Goal: Task Accomplishment & Management: Use online tool/utility

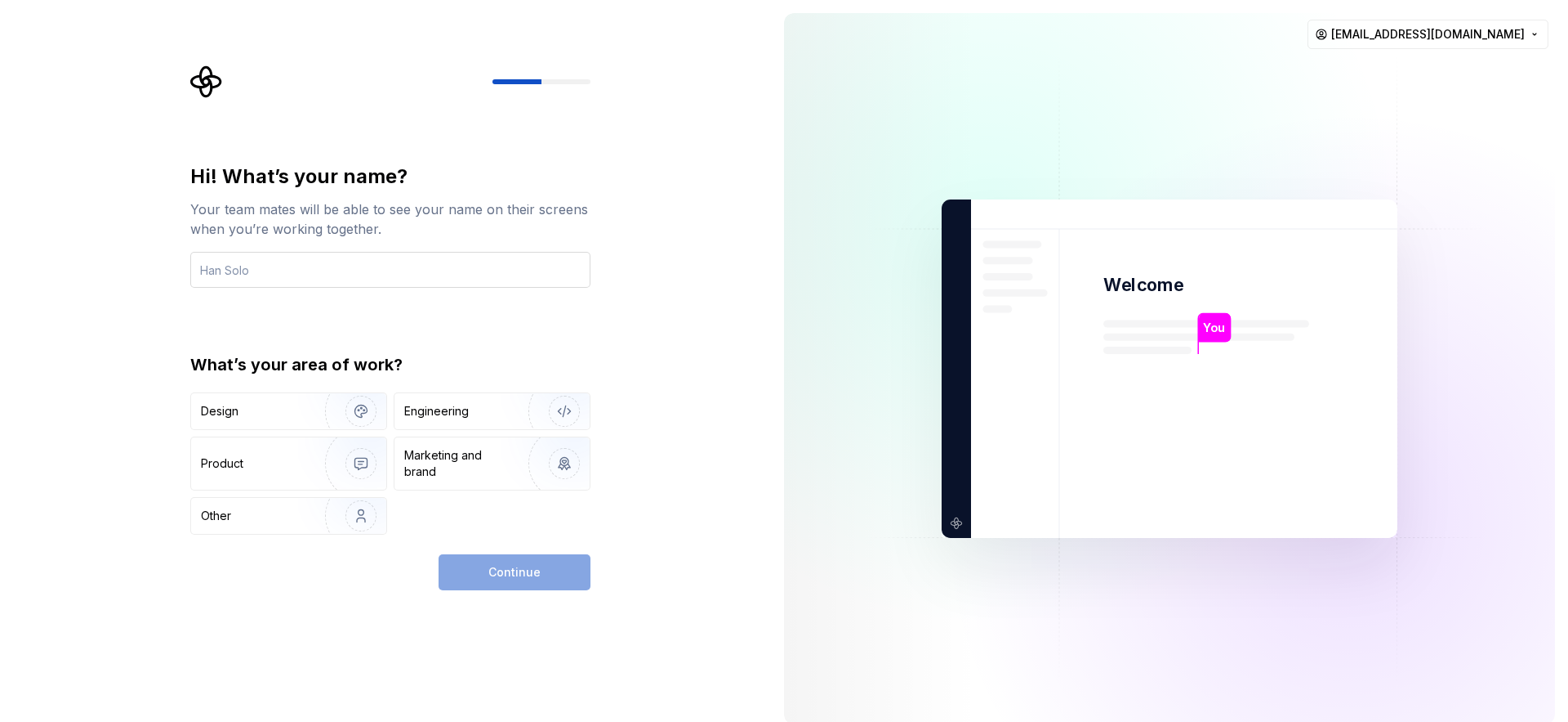
click at [504, 271] on input "text" at bounding box center [390, 270] width 400 height 36
type input "Evgeny Klimenchenko"
click at [464, 406] on div "Engineering" at bounding box center [436, 411] width 65 height 16
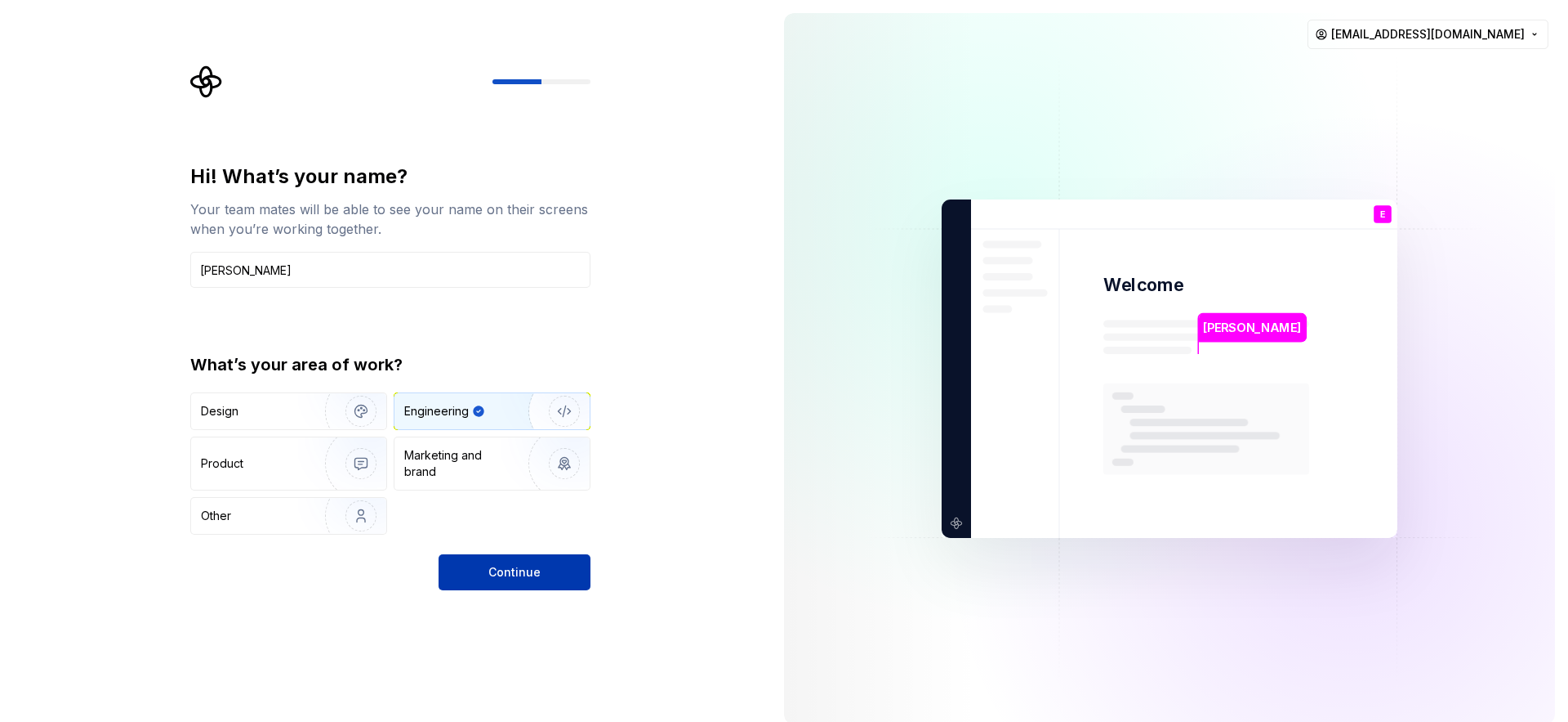
click at [529, 576] on span "Continue" at bounding box center [514, 572] width 53 height 16
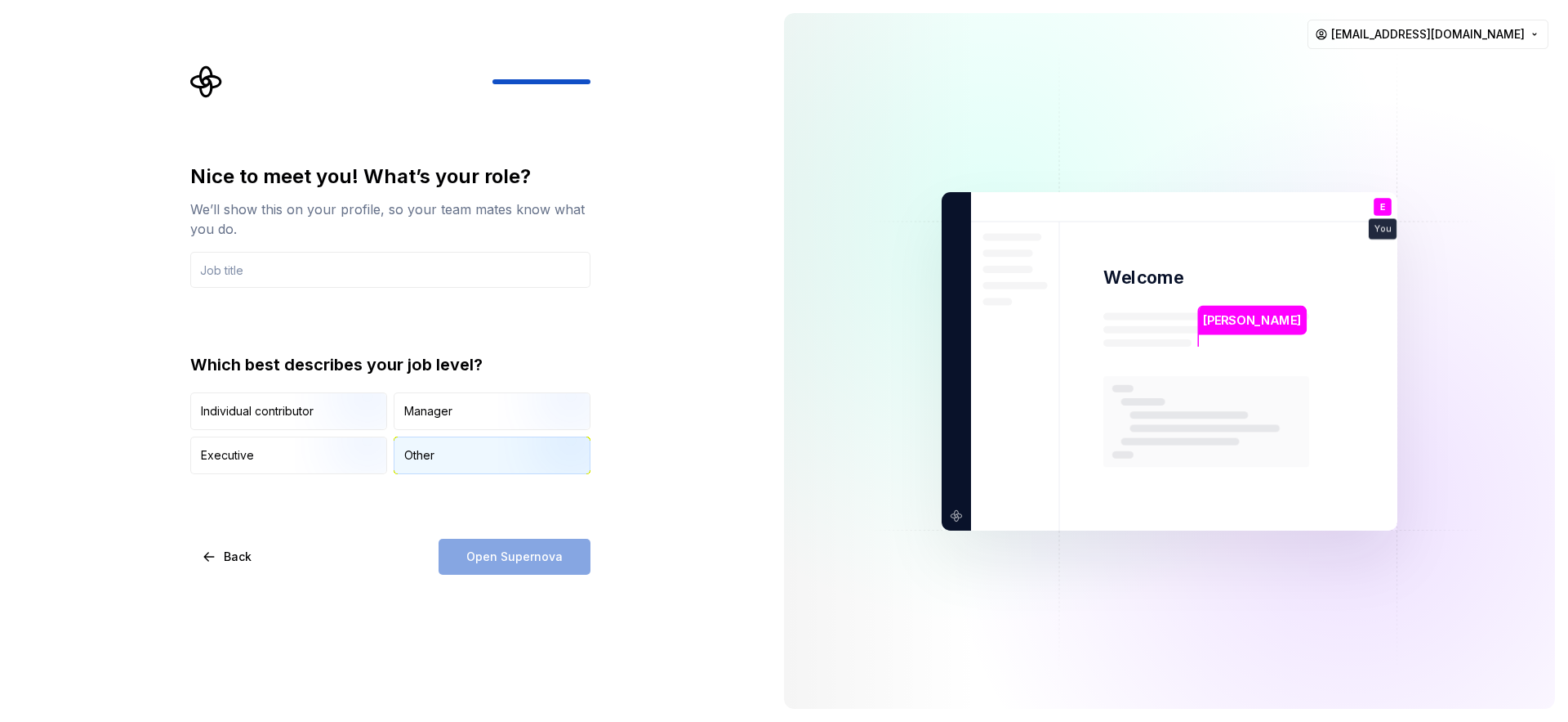
click at [452, 451] on div "Other" at bounding box center [492, 456] width 196 height 36
click at [484, 529] on div "Nice to meet you! What’s your role? We’ll show this on your profile, so your te…" at bounding box center [390, 369] width 400 height 411
click at [371, 254] on input "text" at bounding box center [390, 270] width 400 height 36
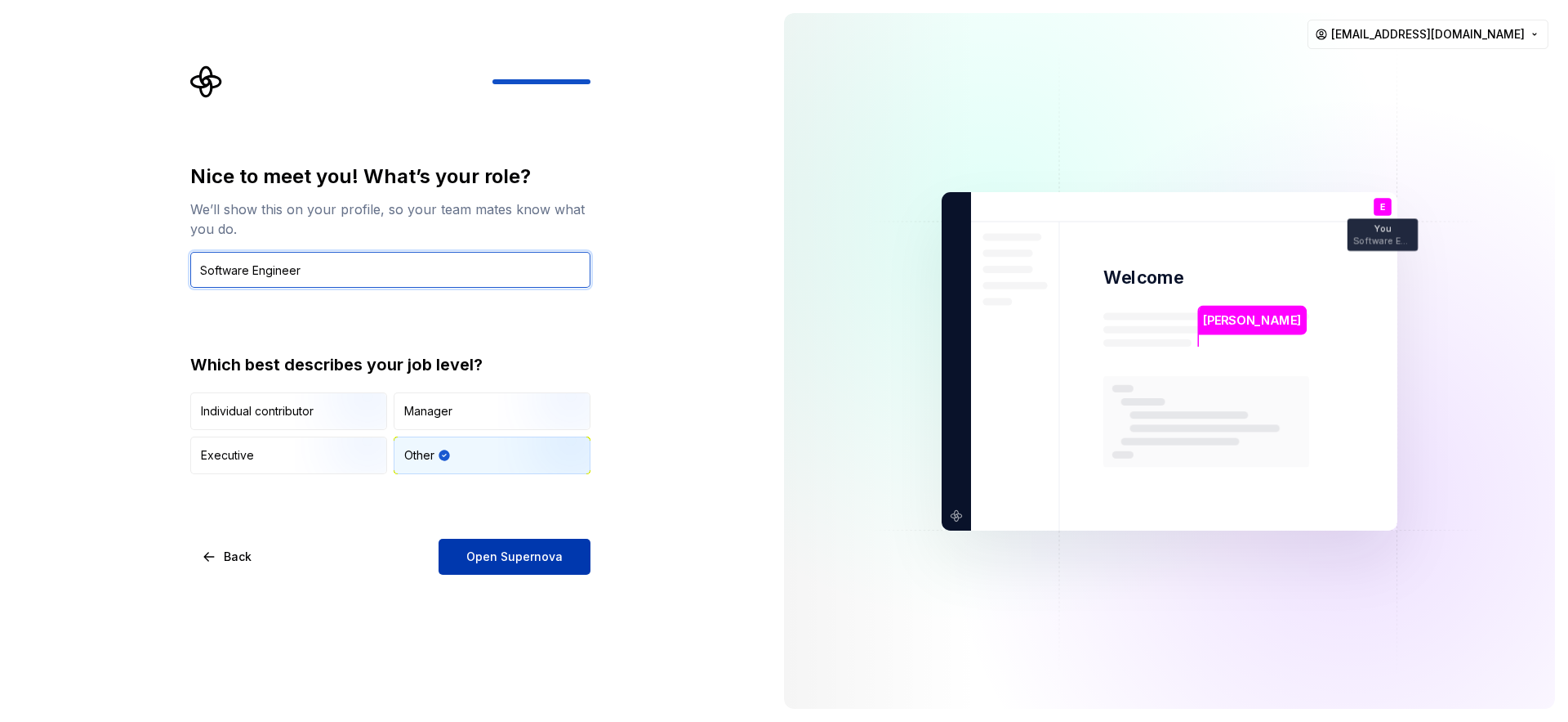
type input "Software Engineer"
click at [498, 566] on button "Open Supernova" at bounding box center [514, 557] width 152 height 36
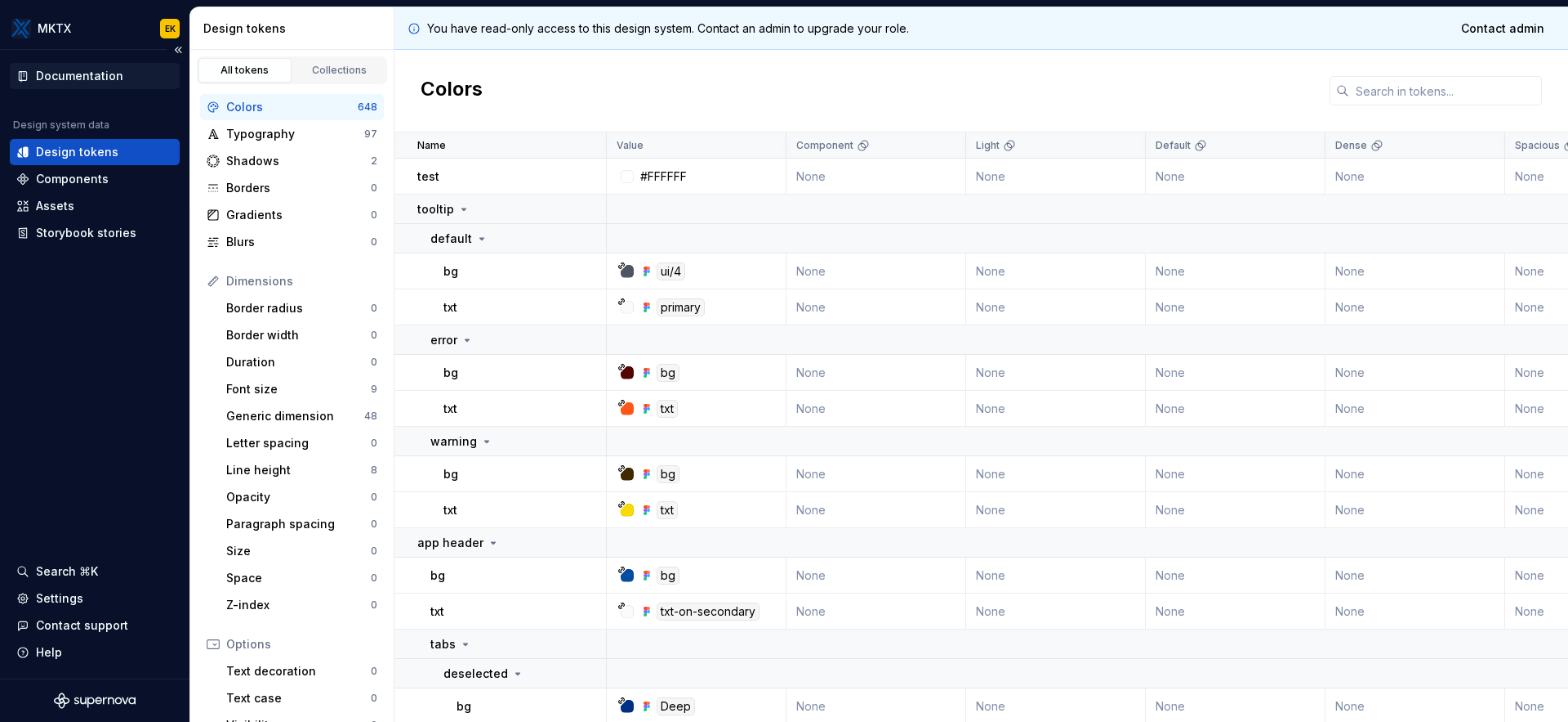
click at [86, 68] on div "Documentation" at bounding box center [80, 76] width 87 height 16
click at [117, 230] on div "Storybook stories" at bounding box center [86, 233] width 100 height 16
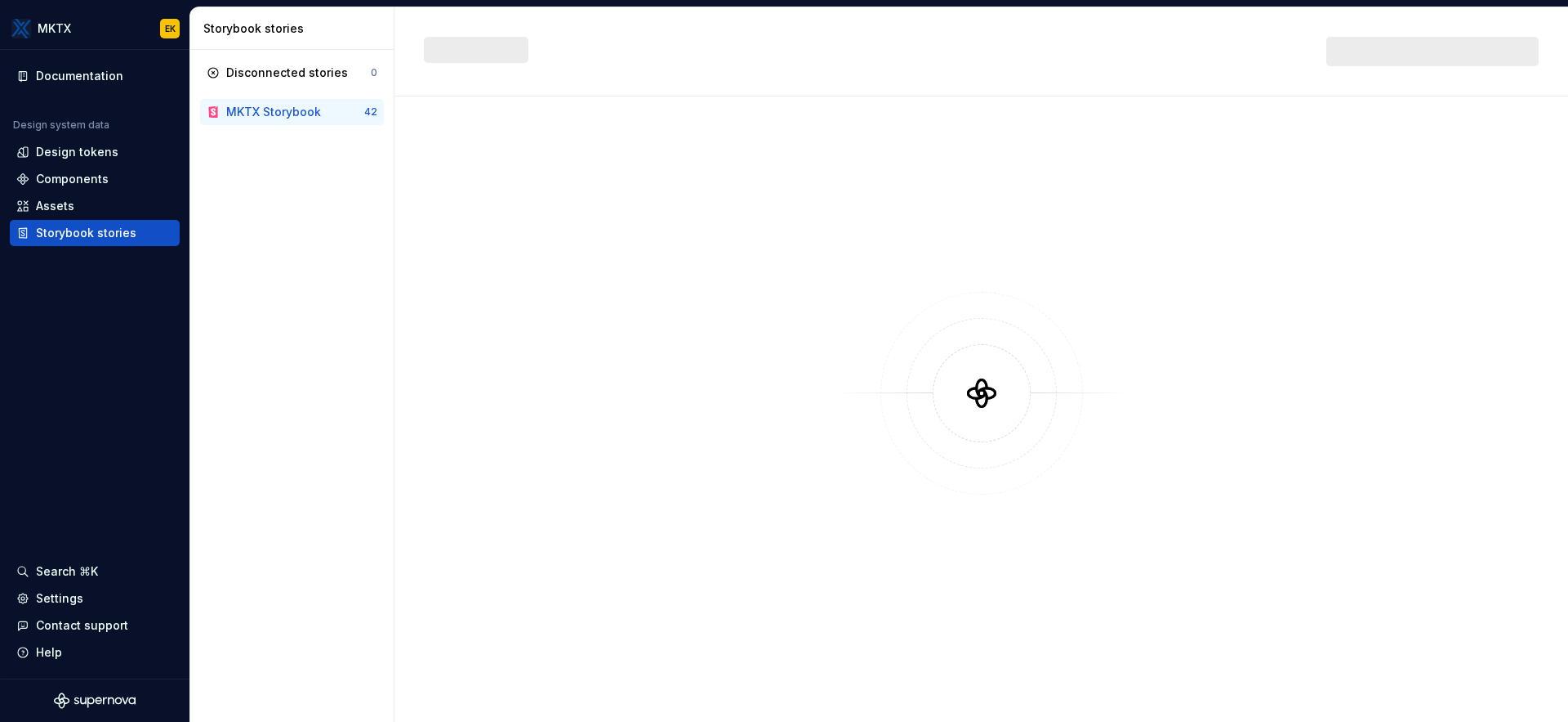
click at [323, 121] on div "MKTX Storybook 42" at bounding box center [293, 112] width 184 height 26
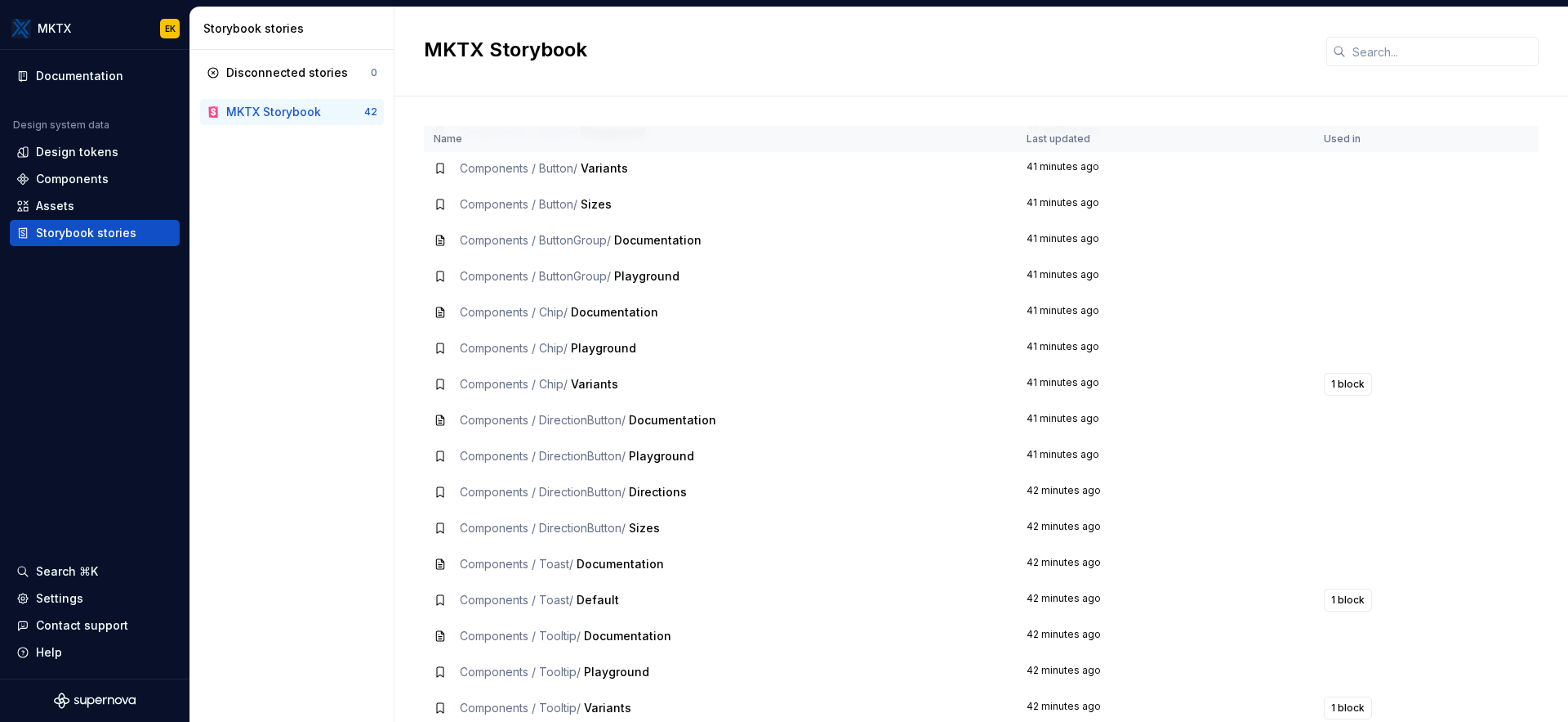
scroll to position [942, 0]
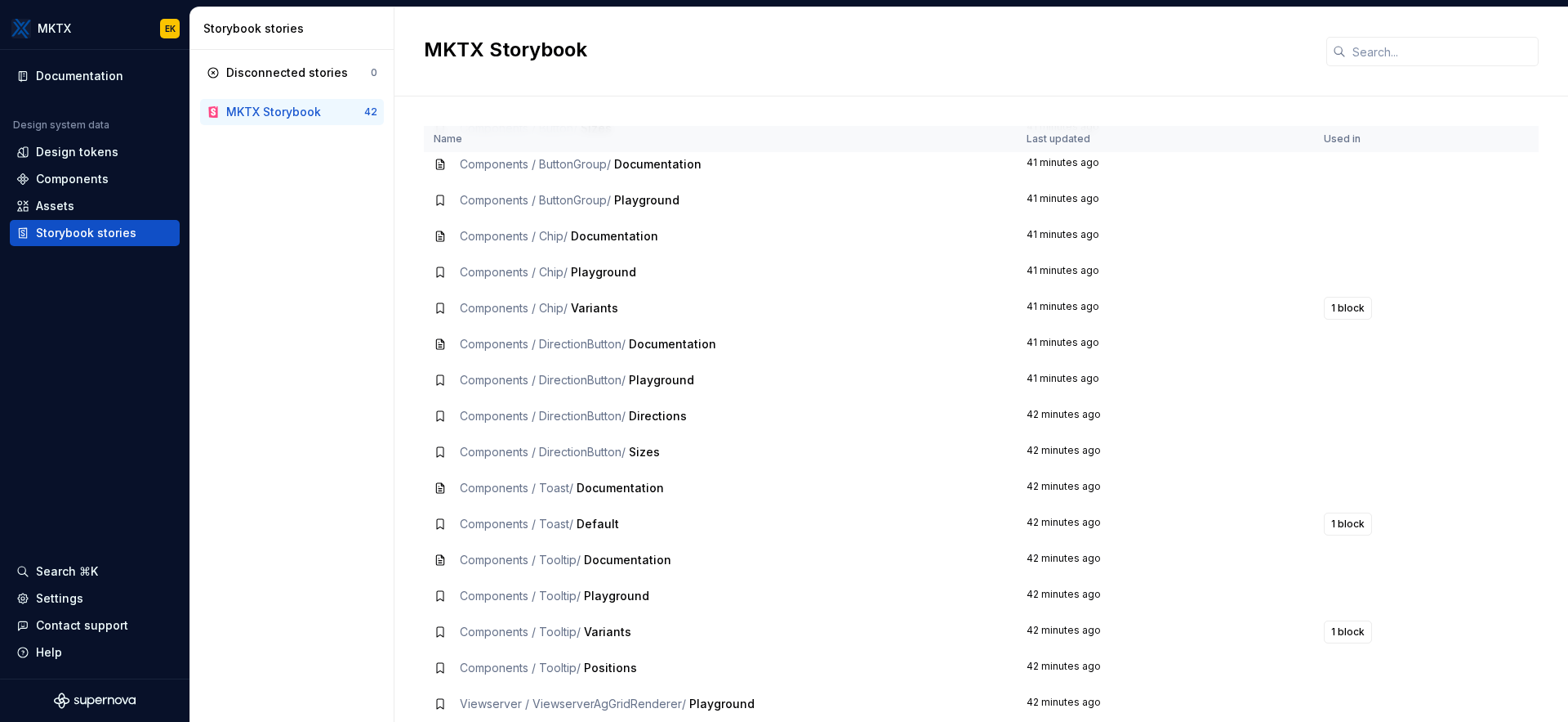
click at [584, 535] on td "Components / Toast / Default" at bounding box center [721, 524] width 593 height 36
click at [962, 513] on td "Components / Toast / Default" at bounding box center [721, 524] width 593 height 36
click at [574, 523] on span "Components / Toast /" at bounding box center [517, 523] width 113 height 14
click at [536, 523] on span "Components / Toast /" at bounding box center [517, 523] width 113 height 14
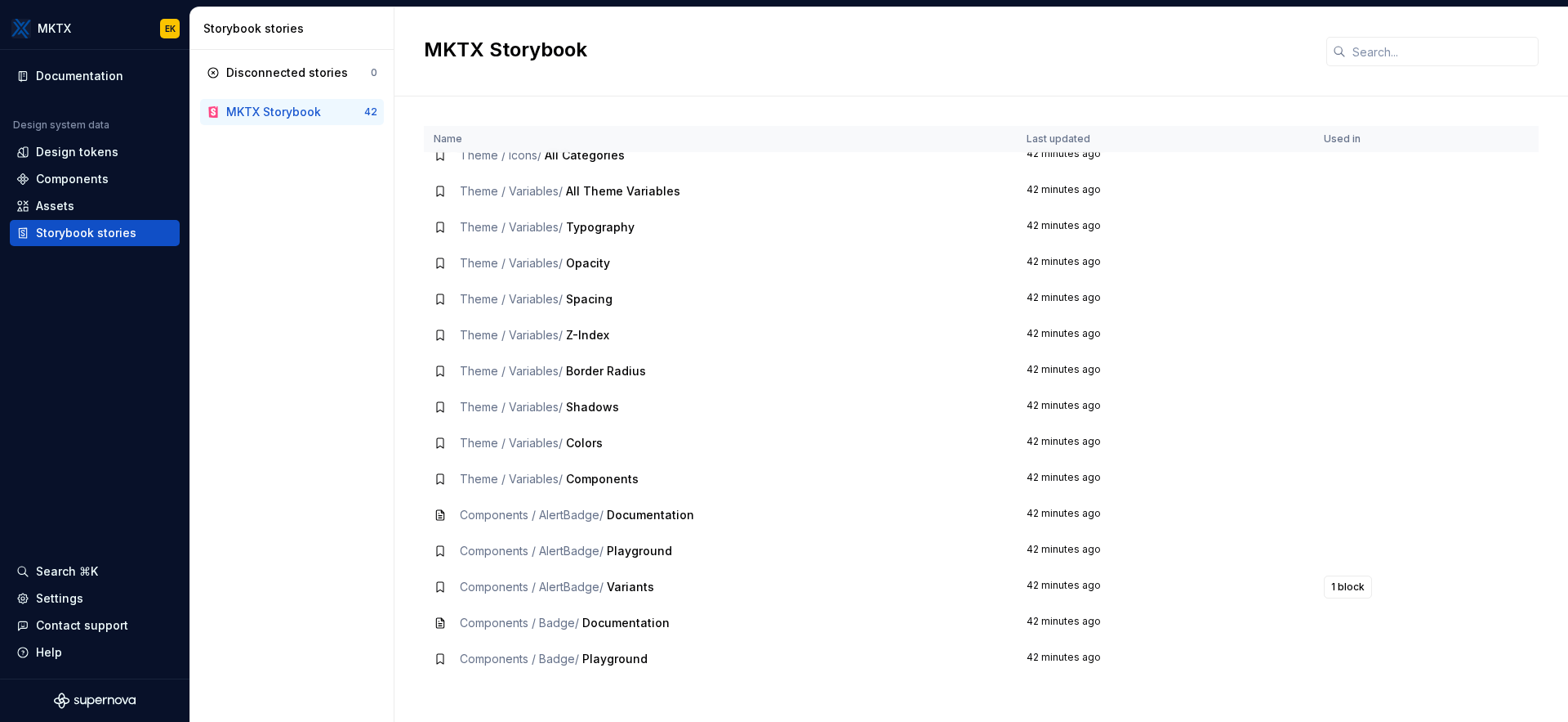
scroll to position [123, 0]
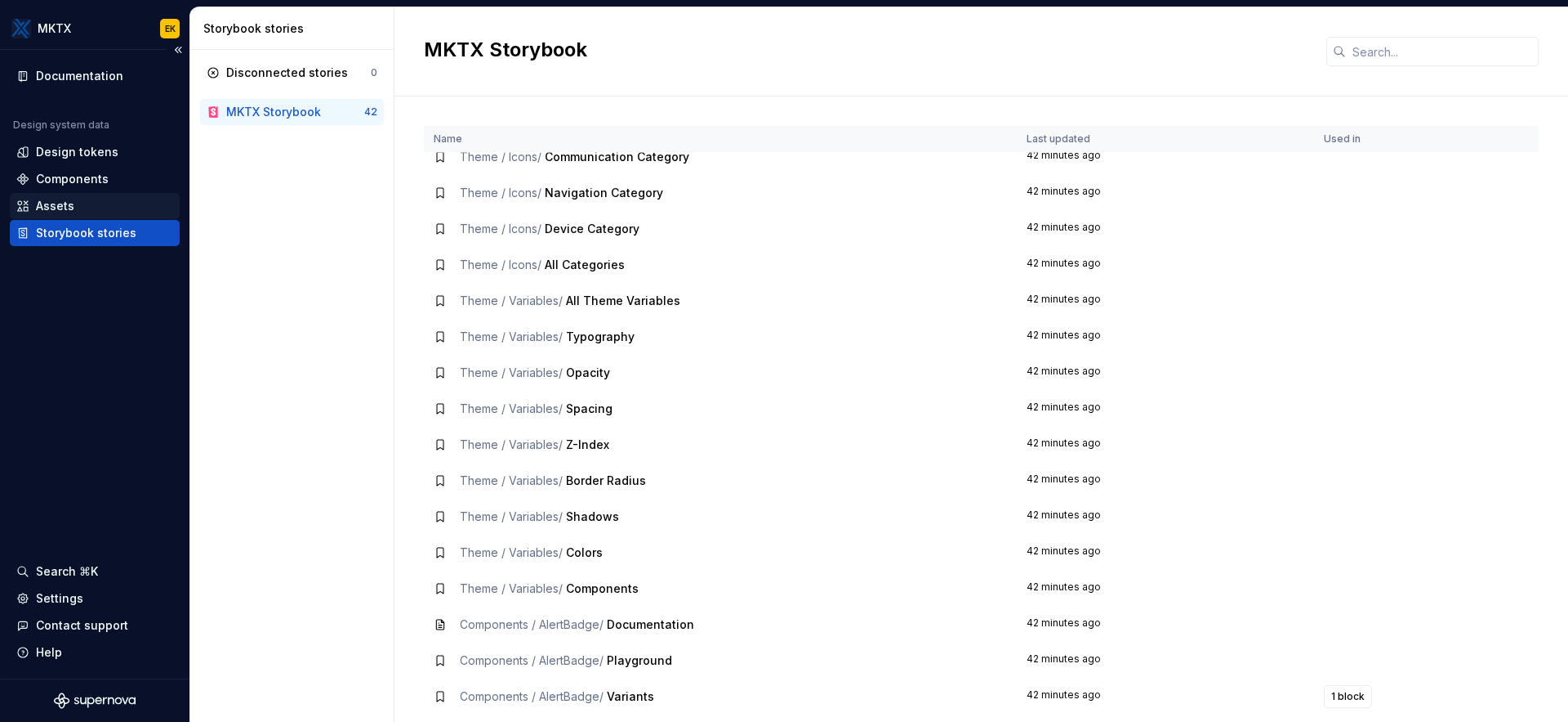
click at [90, 193] on div "Assets" at bounding box center [95, 206] width 170 height 26
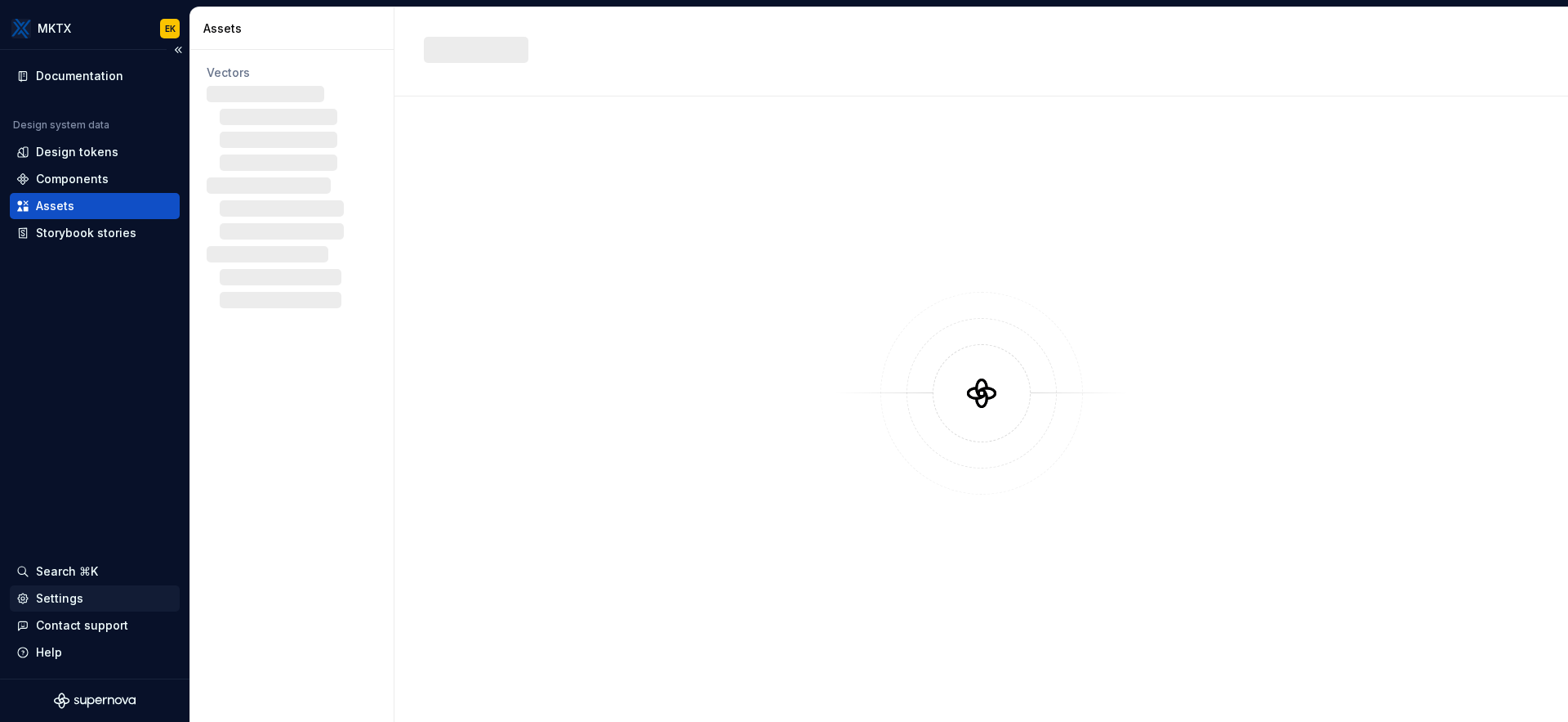
click at [111, 599] on div "Settings" at bounding box center [95, 599] width 157 height 16
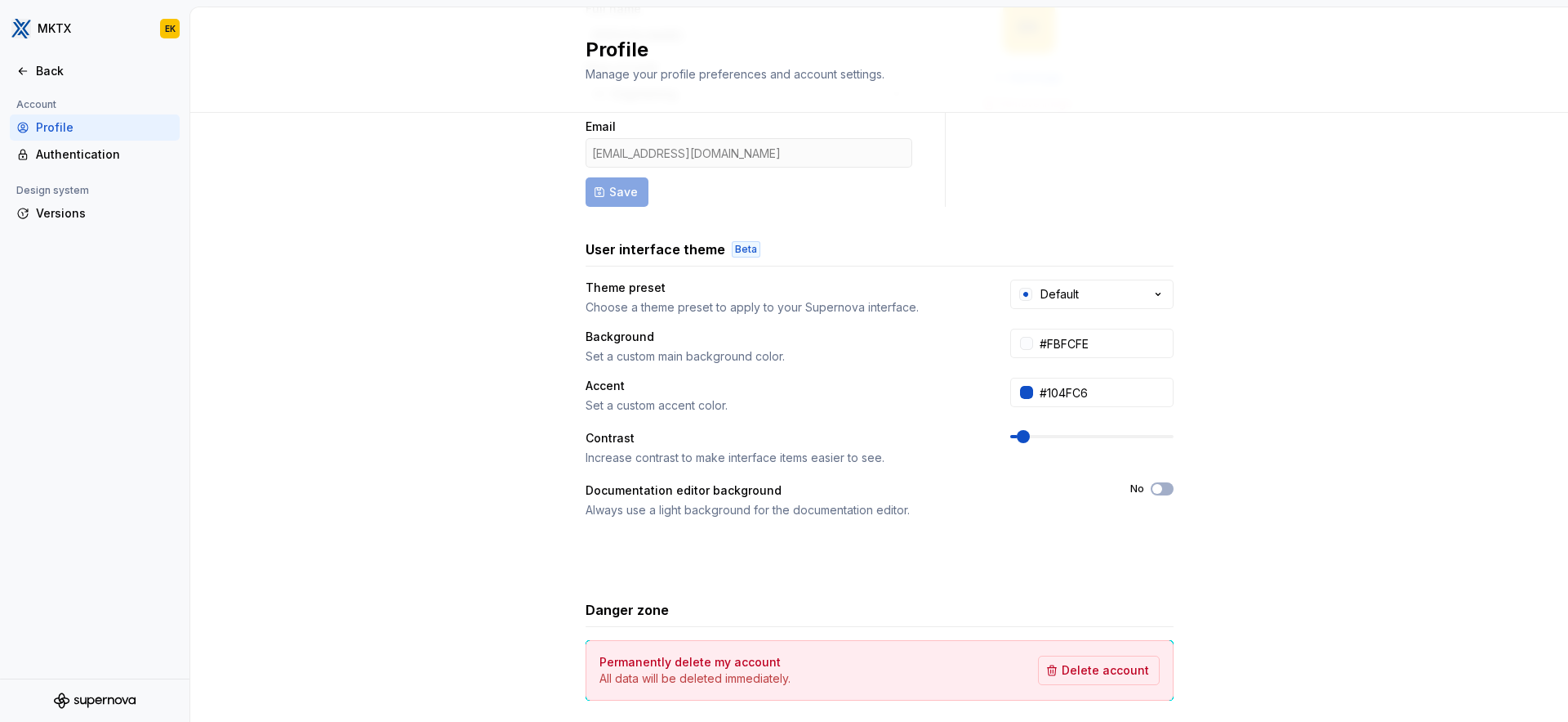
scroll to position [129, 0]
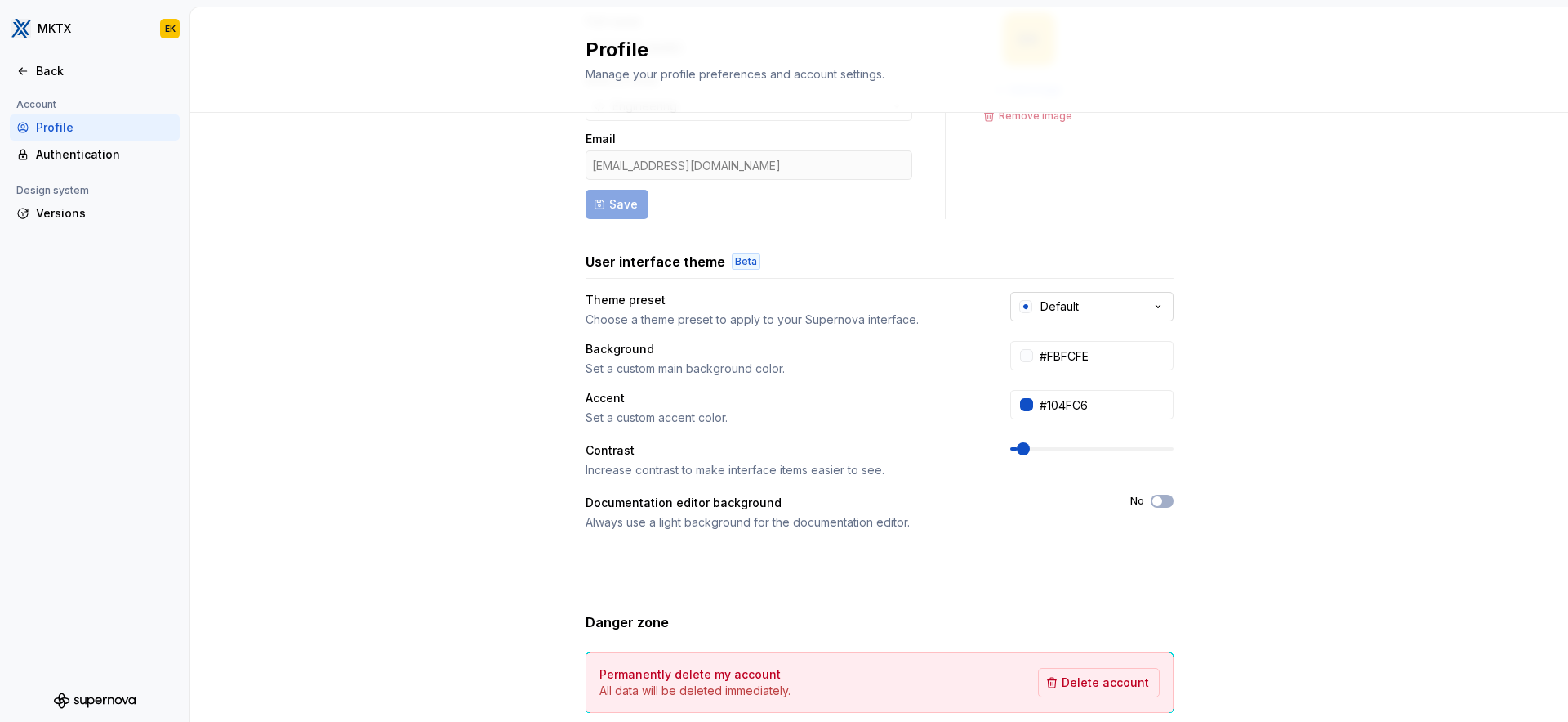
click at [1078, 312] on div "Default" at bounding box center [1059, 307] width 39 height 16
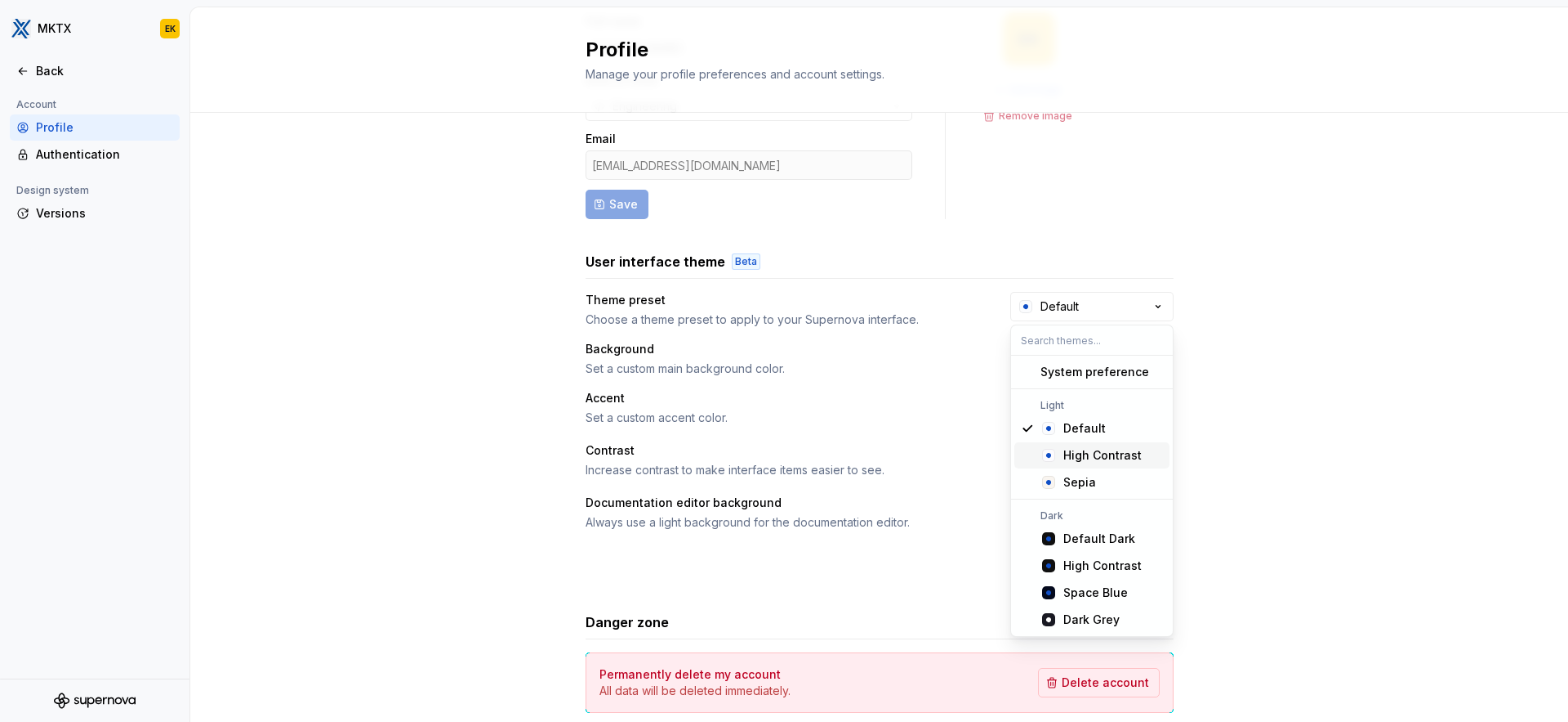
click at [1082, 455] on div "High Contrast" at bounding box center [1102, 456] width 78 height 16
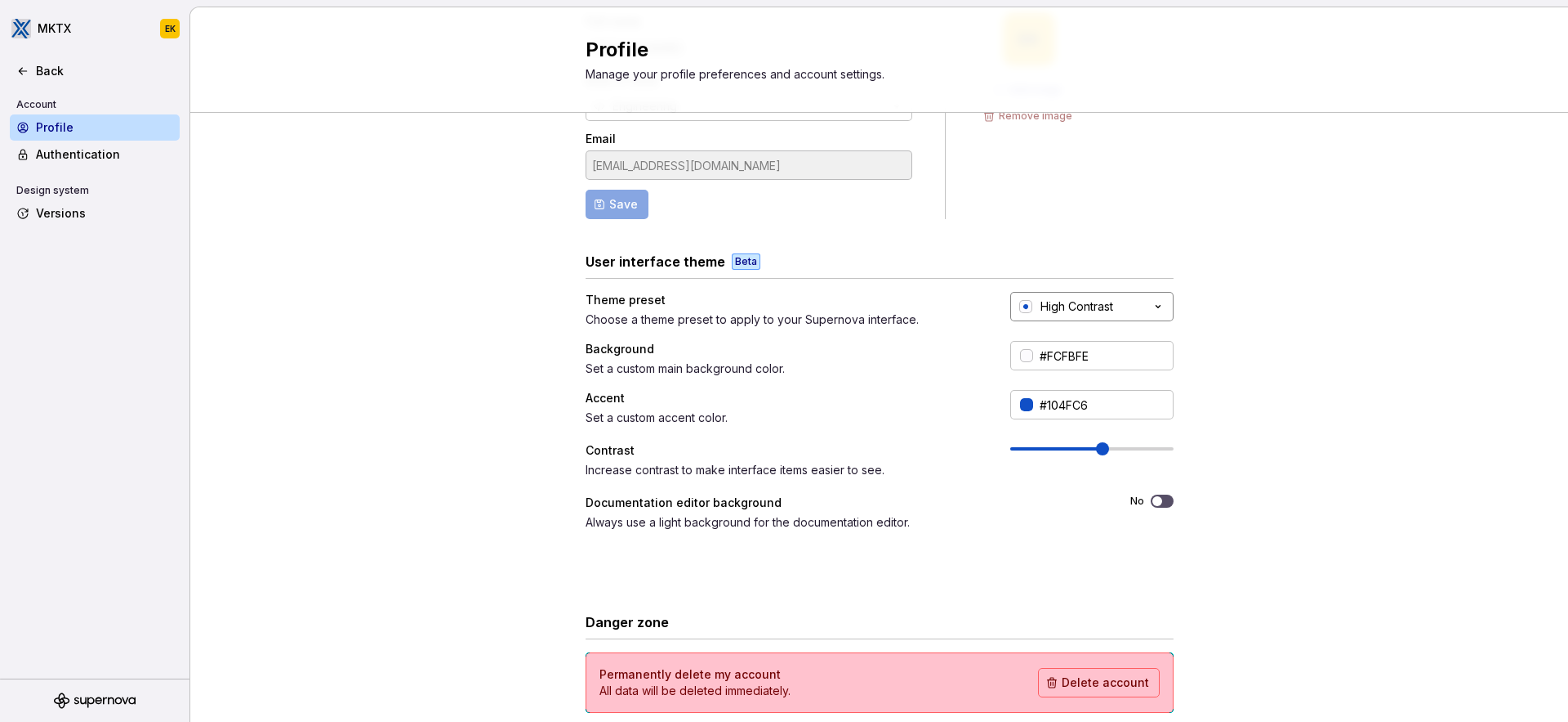
click at [1118, 301] on button "High Contrast" at bounding box center [1091, 307] width 164 height 30
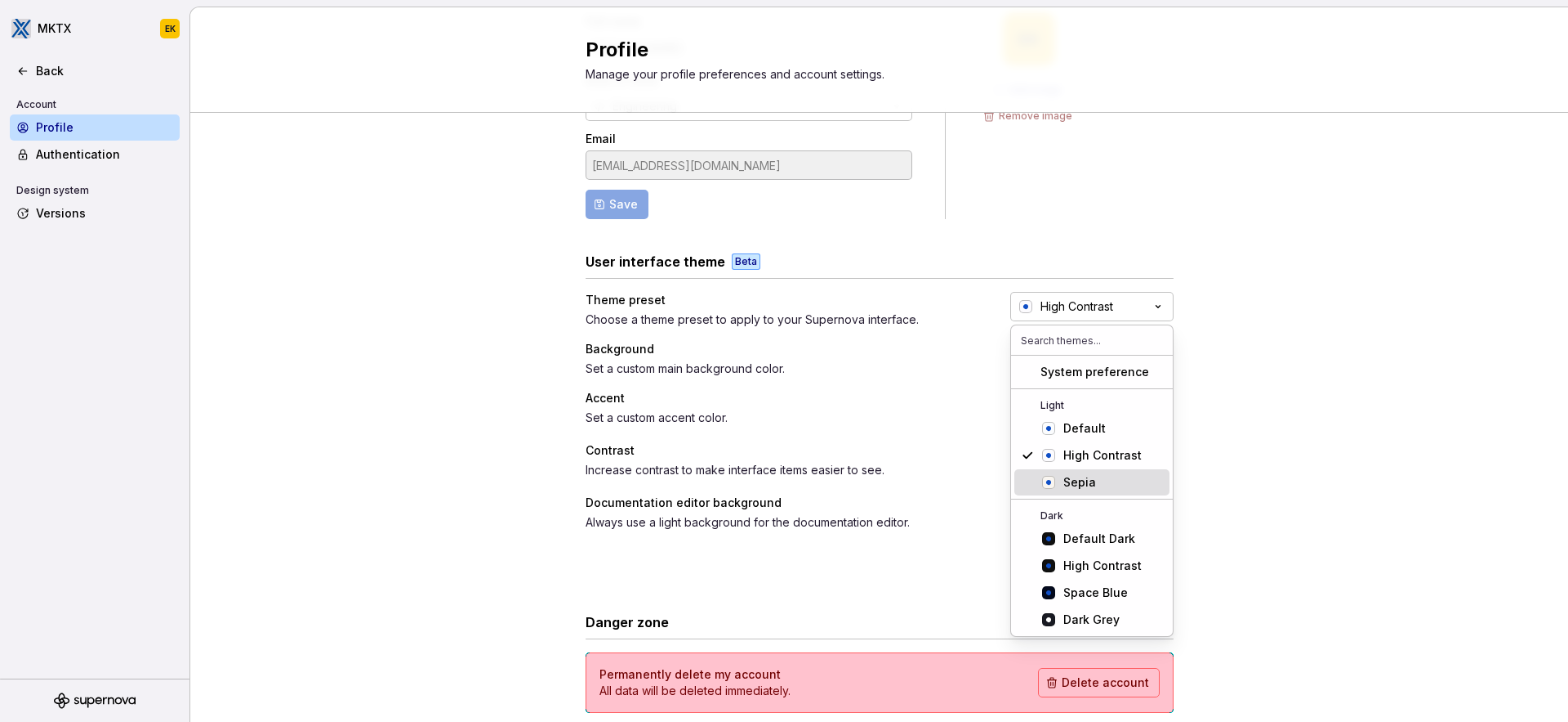
click at [1105, 488] on div "Sepia" at bounding box center [1113, 482] width 99 height 16
type input "#F9F5F0"
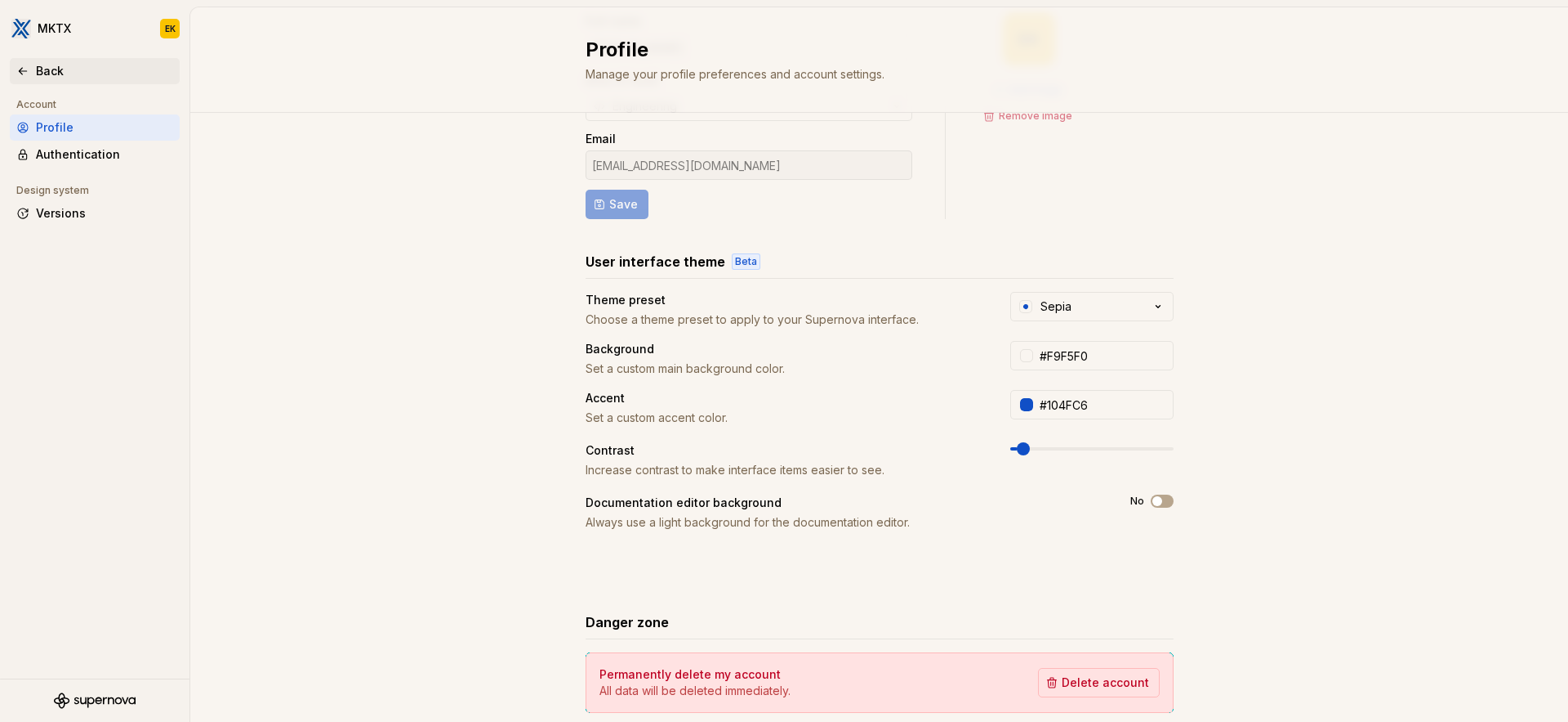
click at [71, 65] on div "Back" at bounding box center [104, 72] width 137 height 16
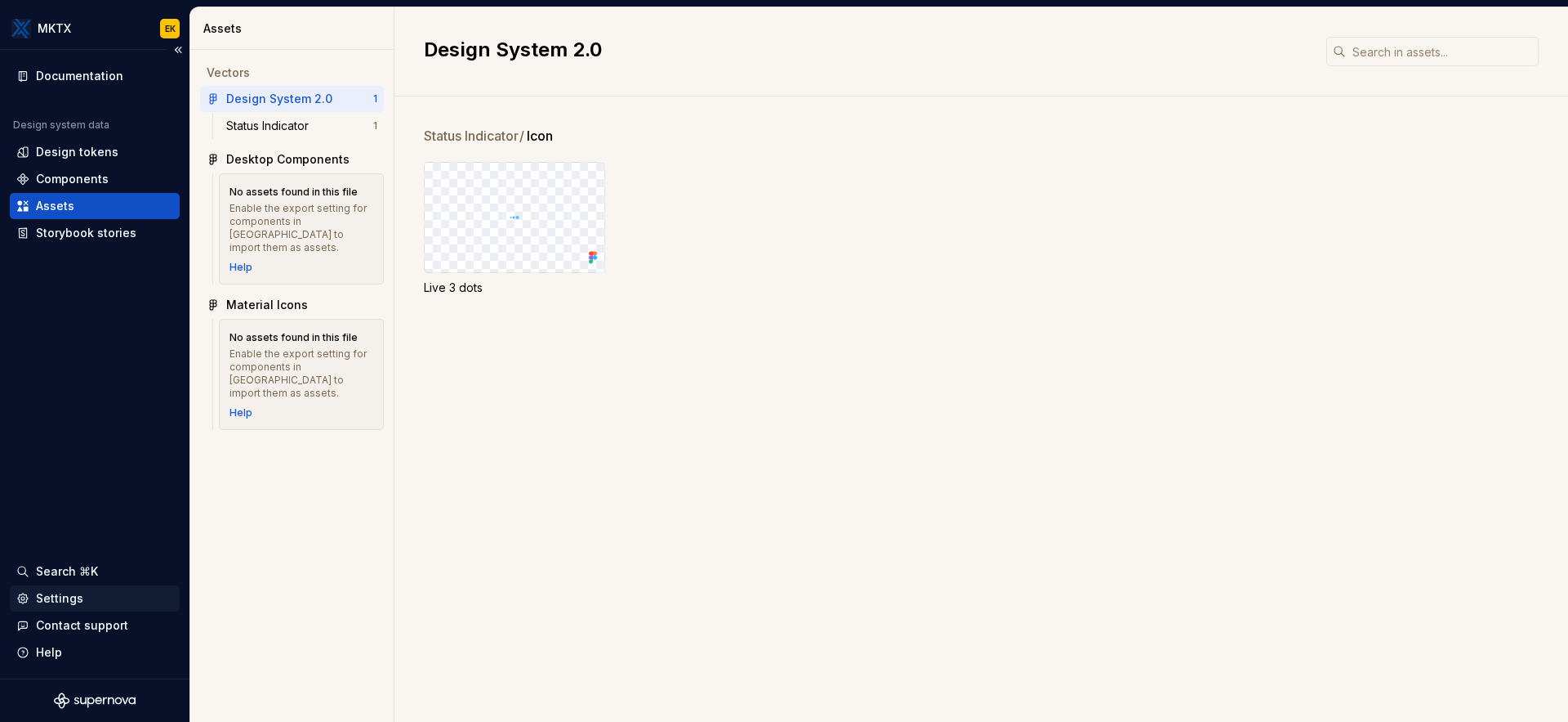
click at [76, 600] on div "Settings" at bounding box center [60, 599] width 48 height 16
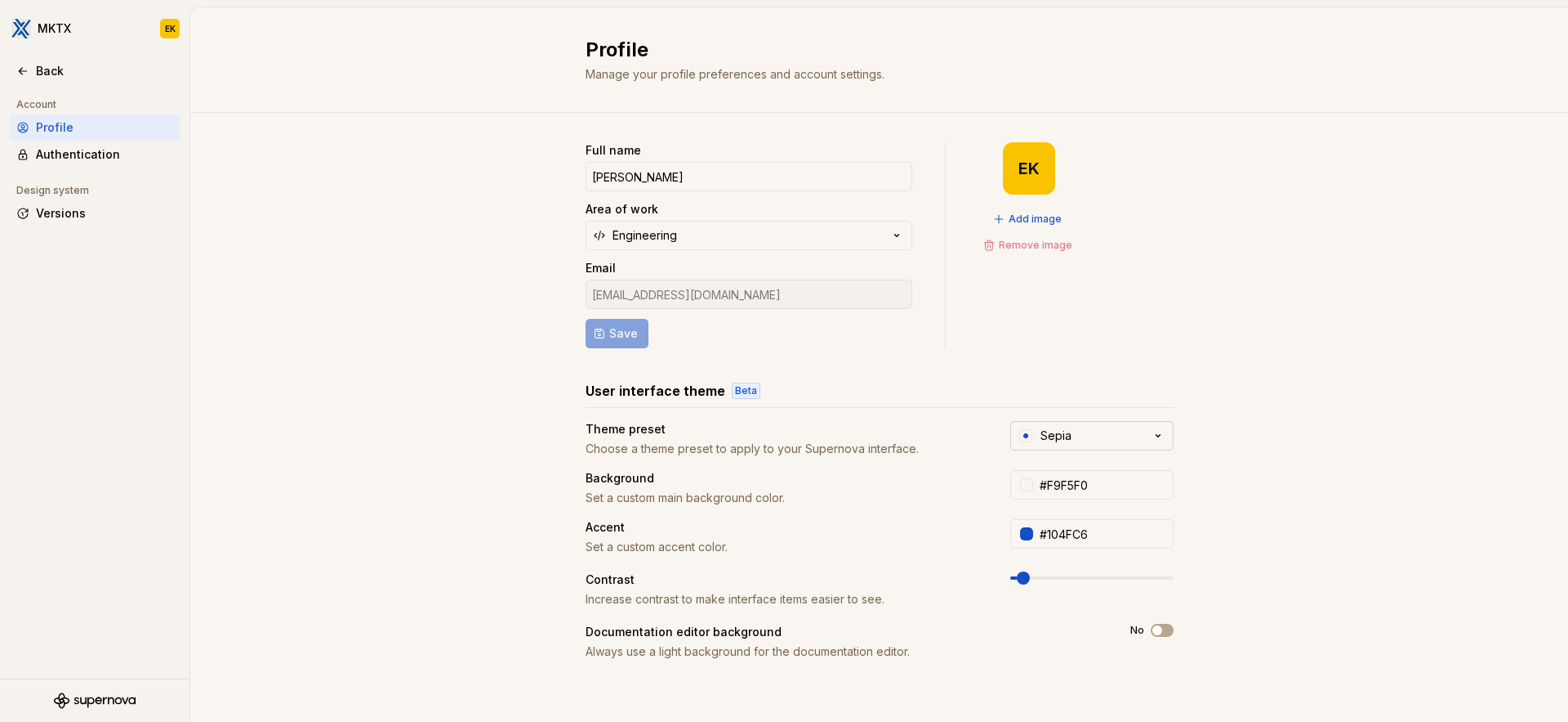
click at [1067, 433] on div "Sepia" at bounding box center [1056, 436] width 31 height 16
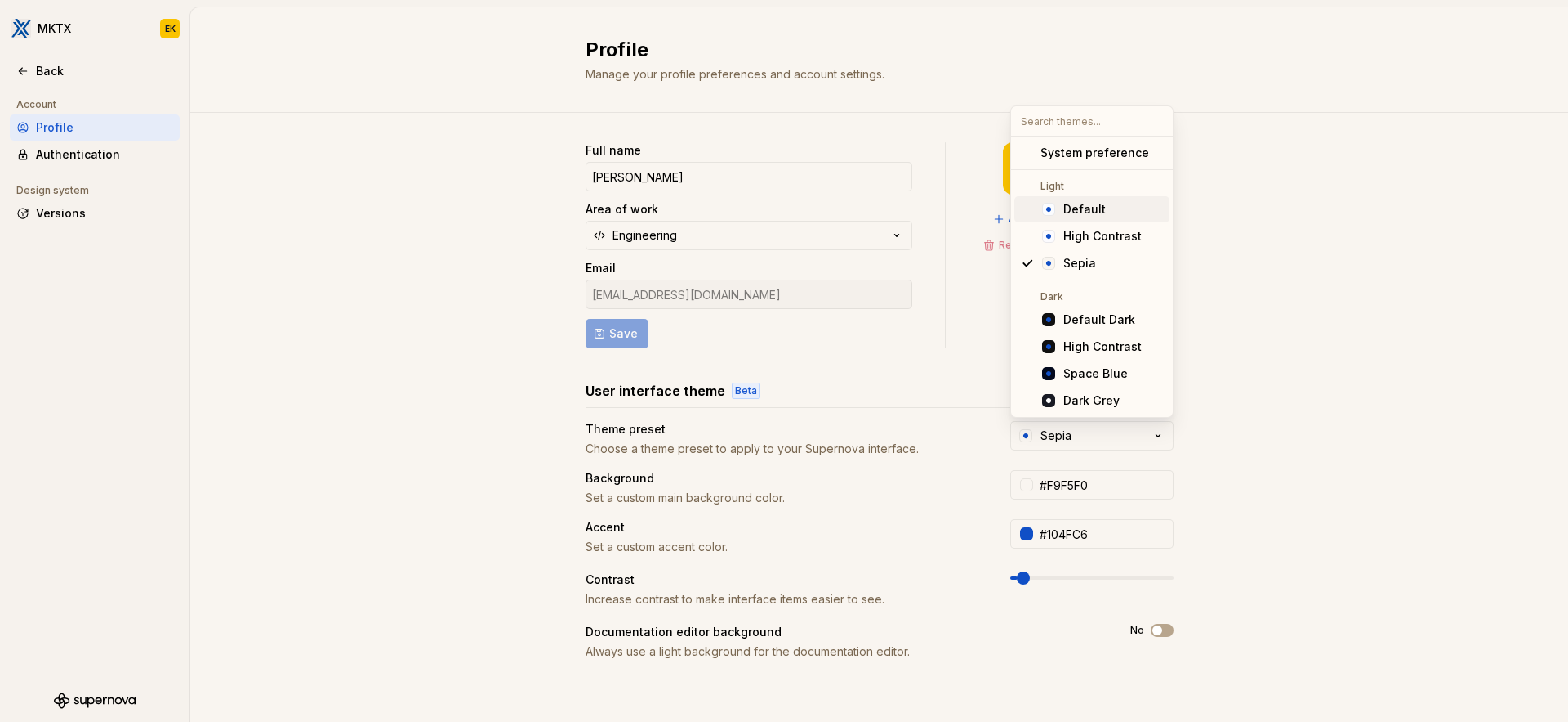
click at [1077, 210] on div "Default" at bounding box center [1085, 210] width 43 height 16
type input "#FBFCFE"
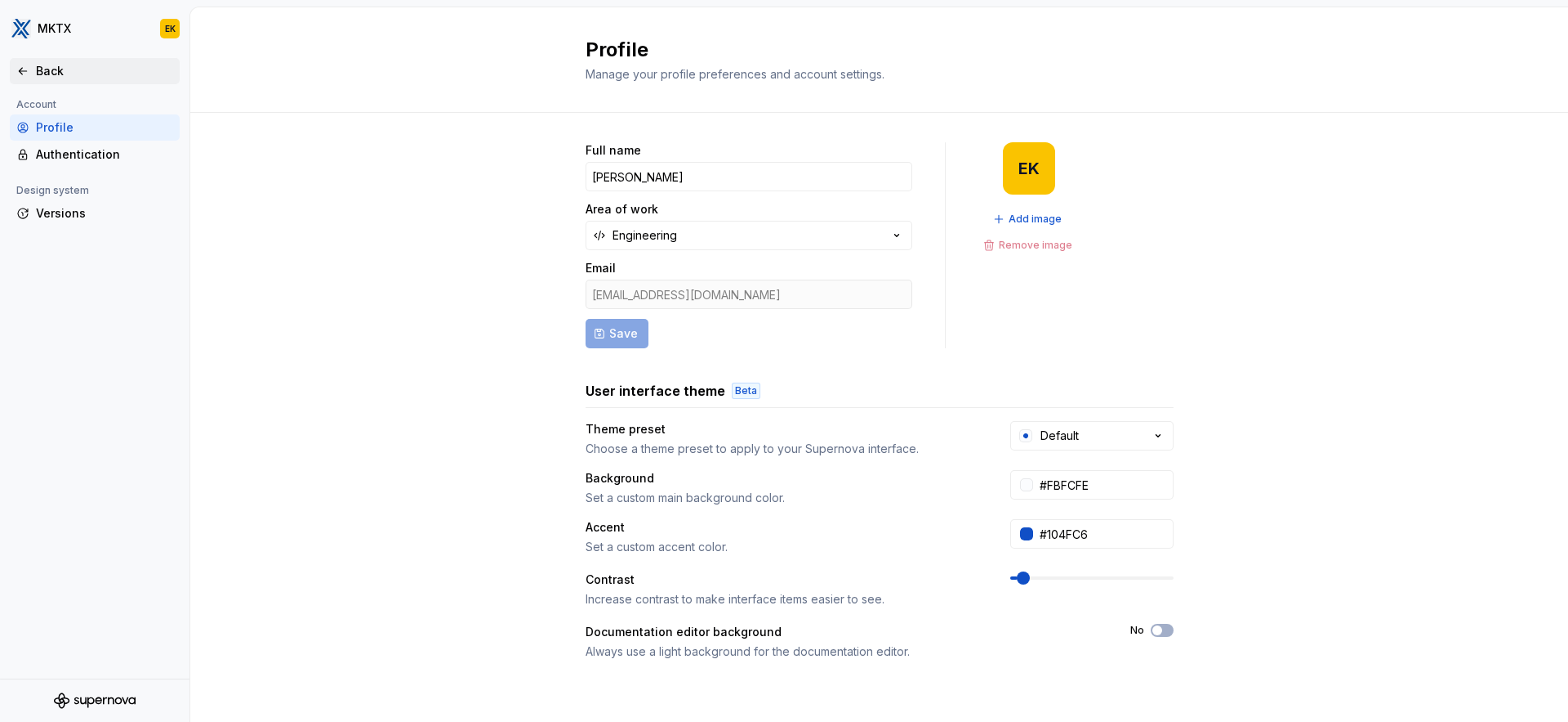
click at [84, 66] on div "Back" at bounding box center [104, 72] width 137 height 16
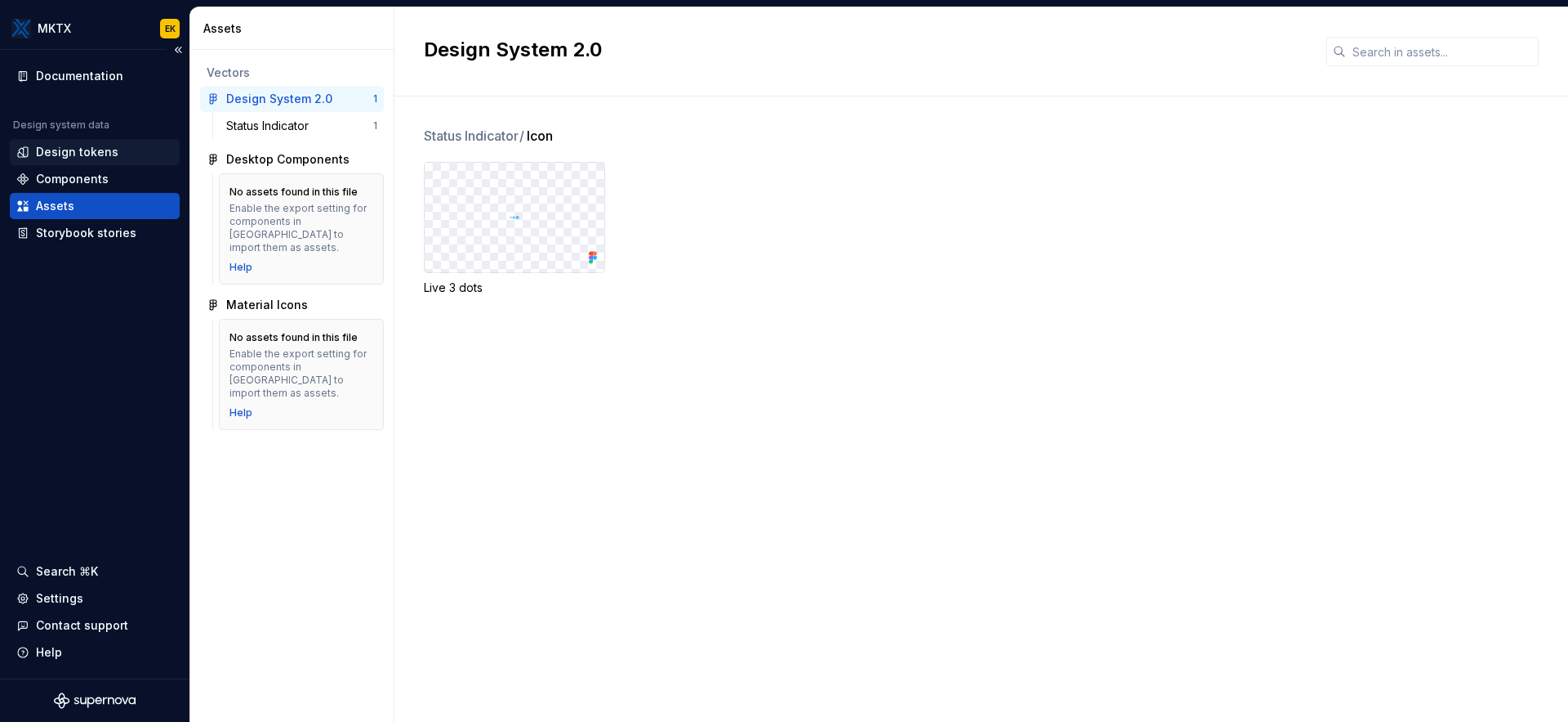
click at [100, 158] on div "Design tokens" at bounding box center [77, 152] width 82 height 16
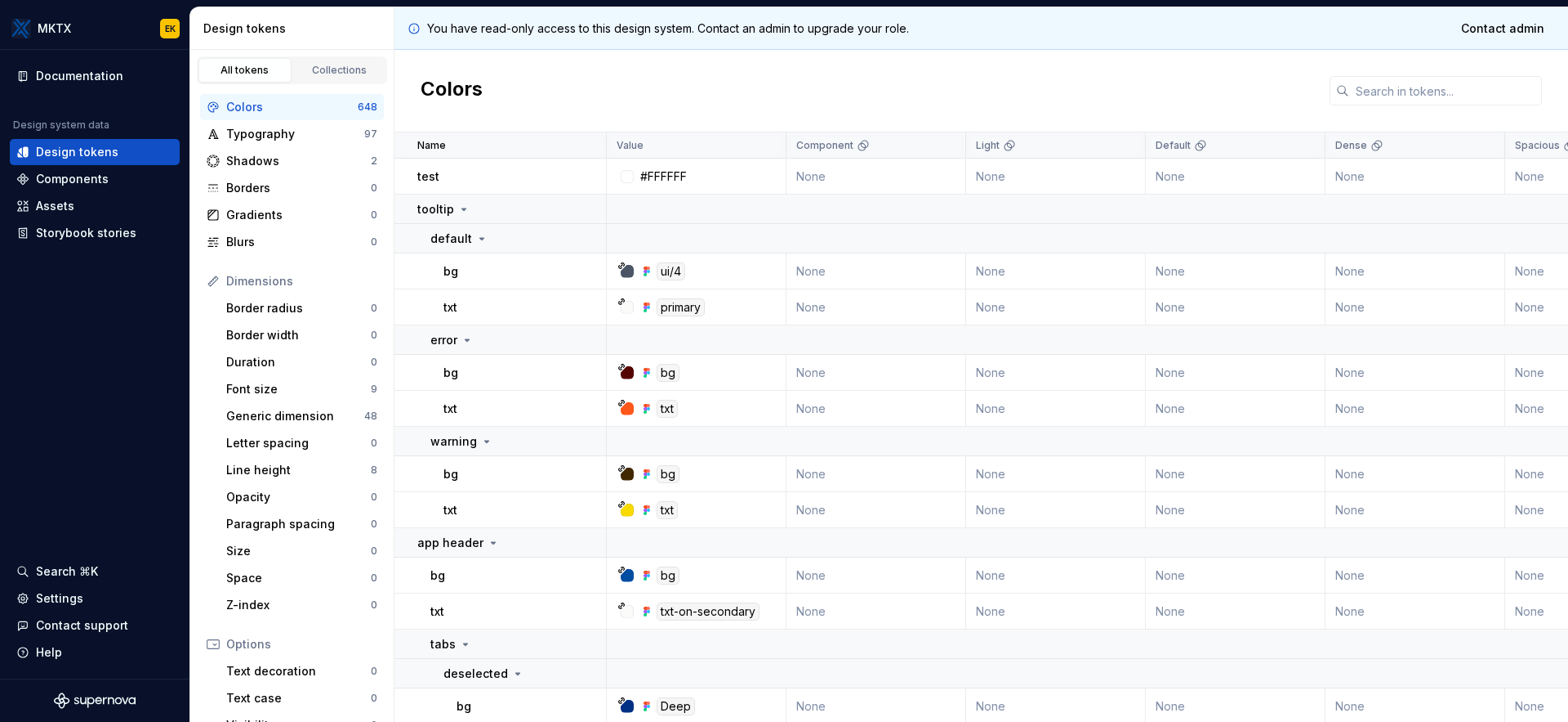
scroll to position [174, 0]
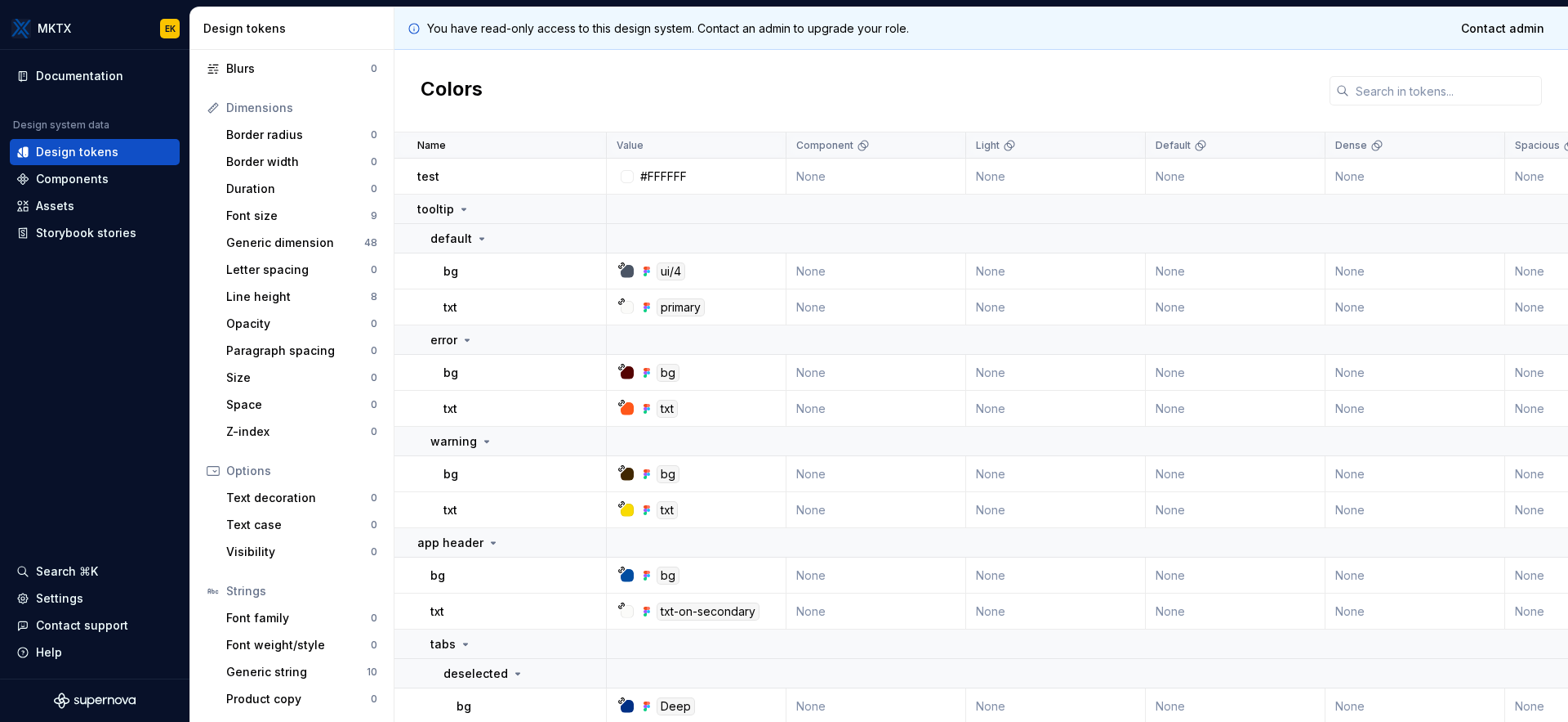
click at [622, 269] on div at bounding box center [627, 271] width 13 height 13
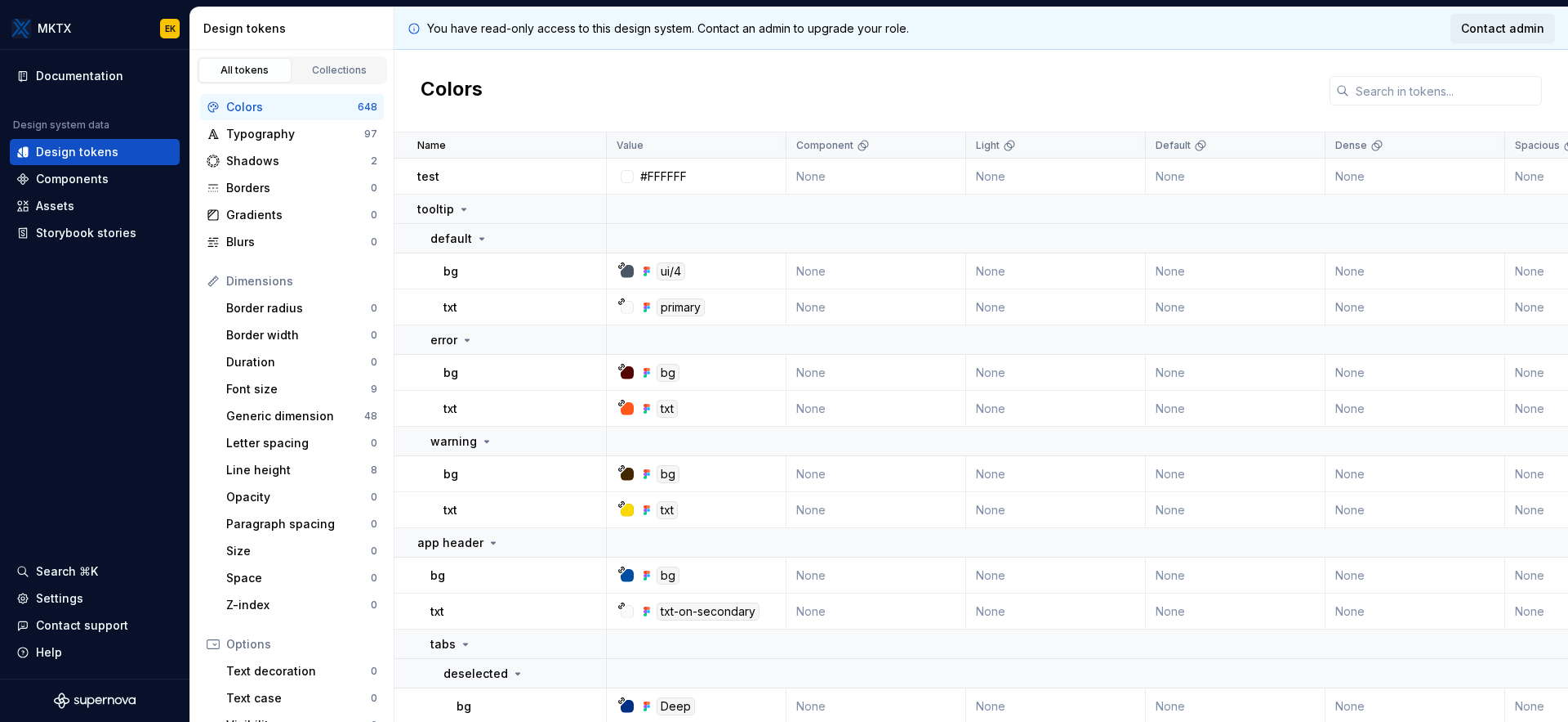
click at [1517, 34] on span "Contact admin" at bounding box center [1502, 29] width 83 height 16
click at [965, 79] on div "Colors" at bounding box center [981, 91] width 1174 height 82
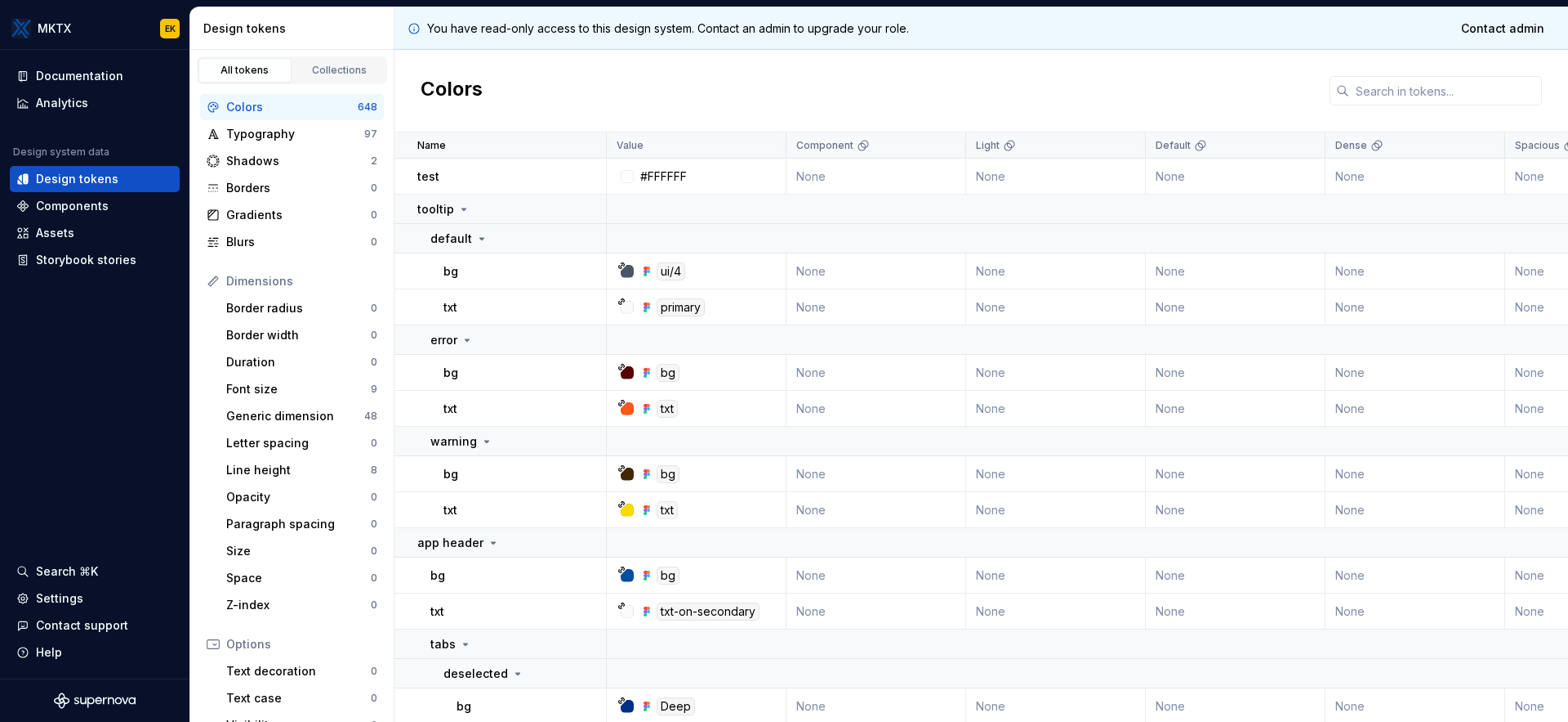
click at [842, 75] on div "Colors" at bounding box center [981, 91] width 1174 height 82
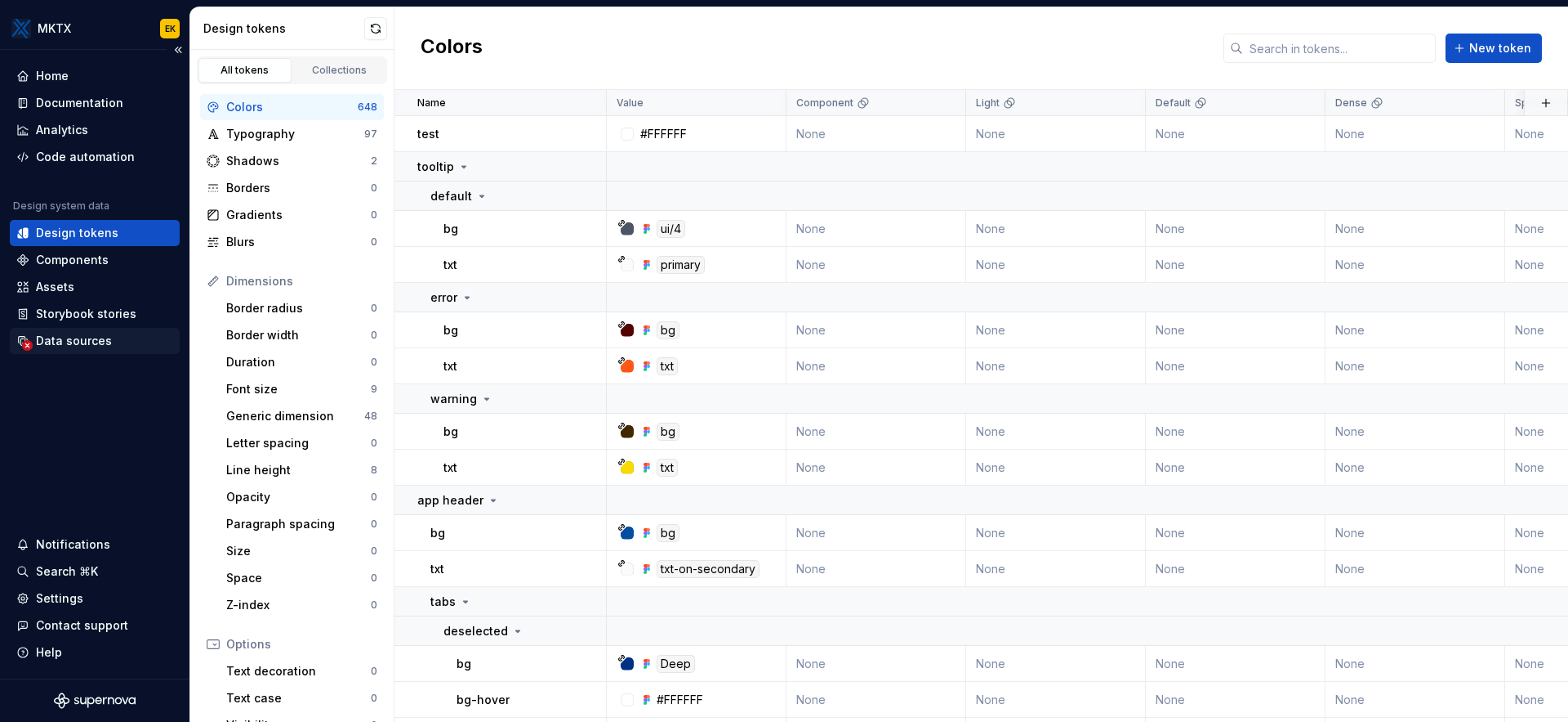
click at [111, 338] on div "Data sources" at bounding box center [95, 341] width 157 height 16
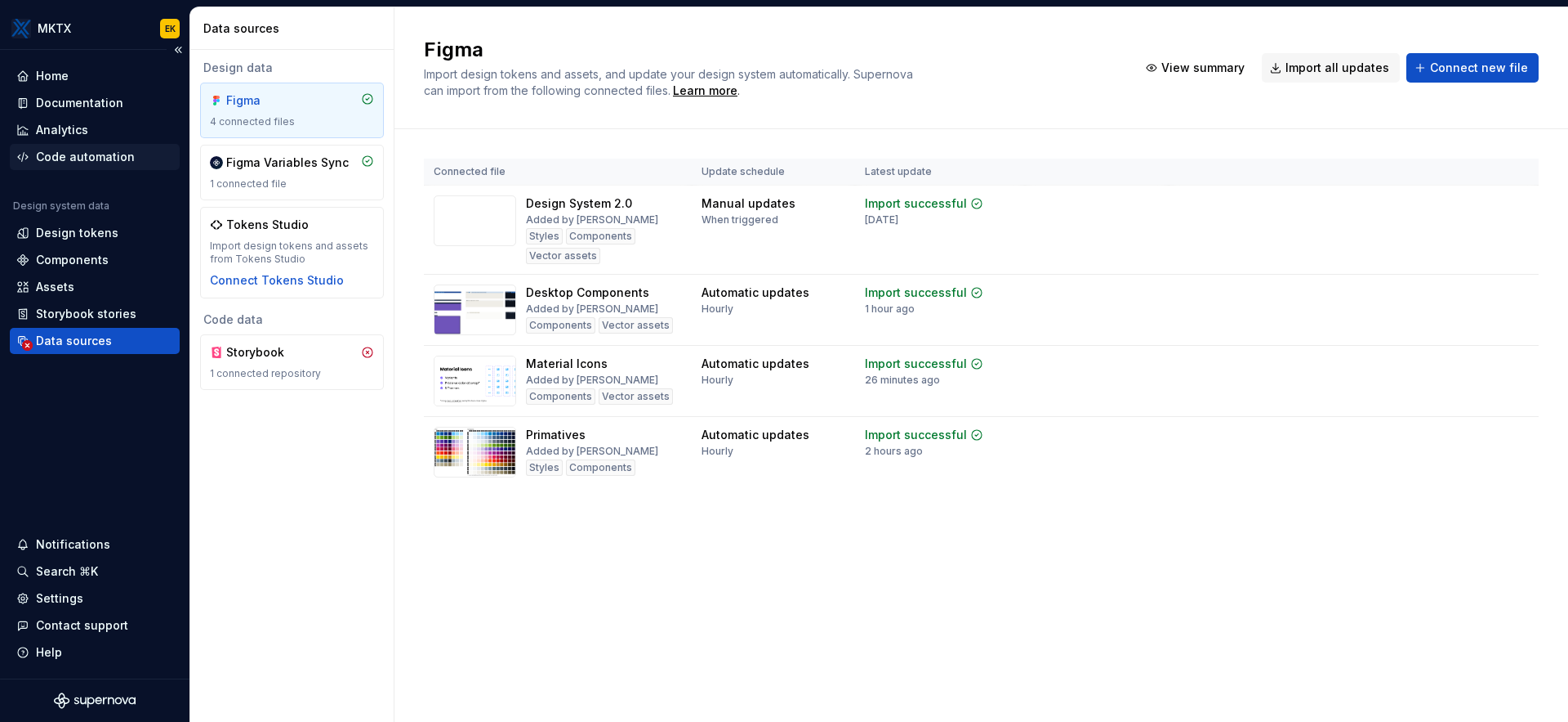
click at [131, 153] on div "Code automation" at bounding box center [95, 157] width 157 height 16
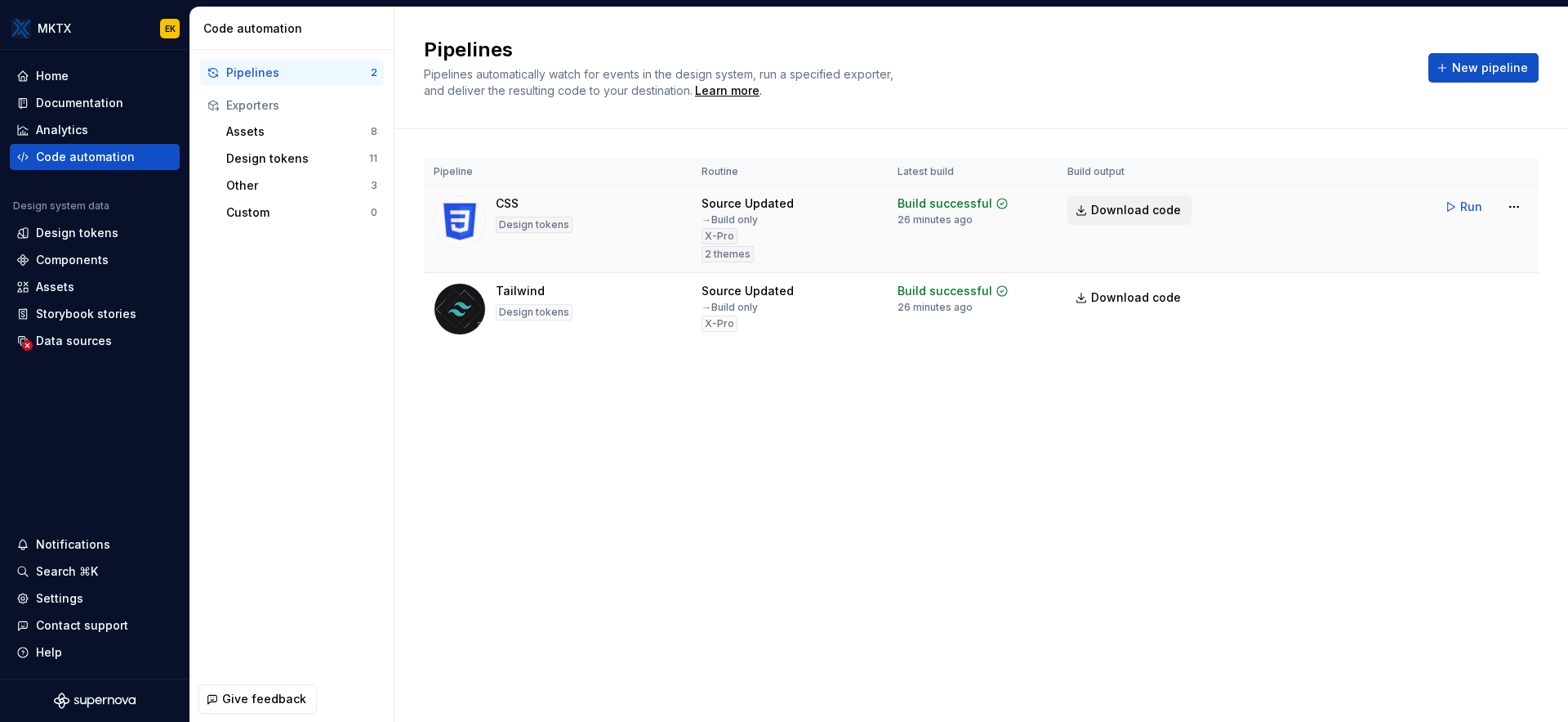
click at [1166, 206] on span "Download code" at bounding box center [1136, 210] width 90 height 16
